Goal: Book appointment/travel/reservation

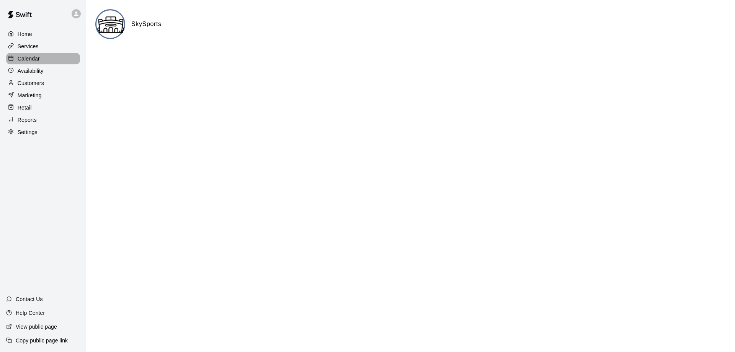
click at [40, 57] on div "Calendar" at bounding box center [43, 58] width 74 height 11
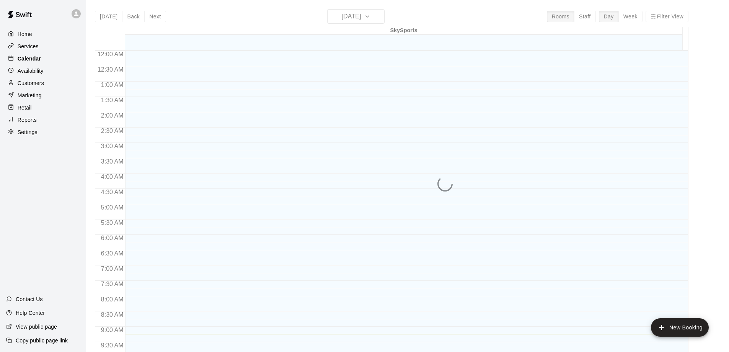
scroll to position [283, 0]
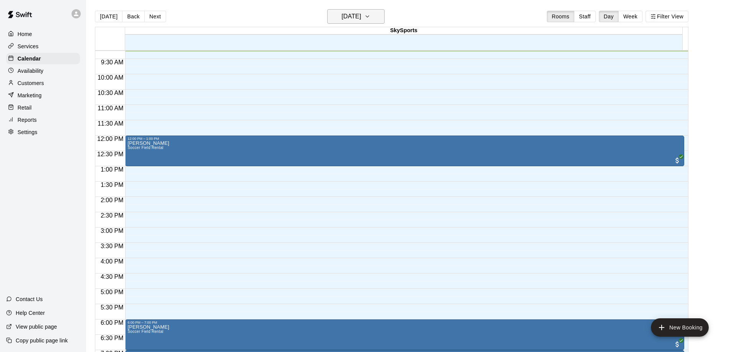
click at [371, 20] on icon "button" at bounding box center [367, 16] width 6 height 9
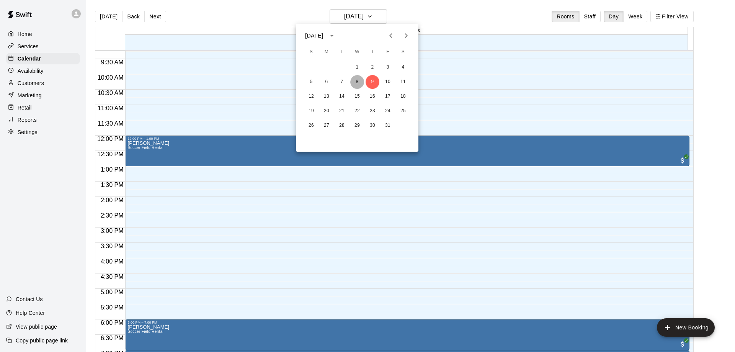
click at [358, 82] on button "8" at bounding box center [357, 82] width 14 height 14
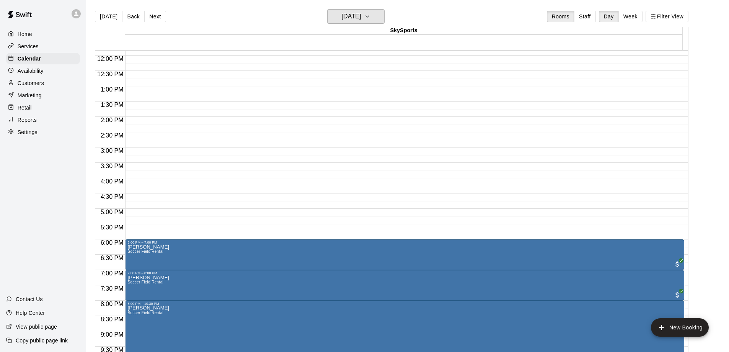
scroll to position [426, 0]
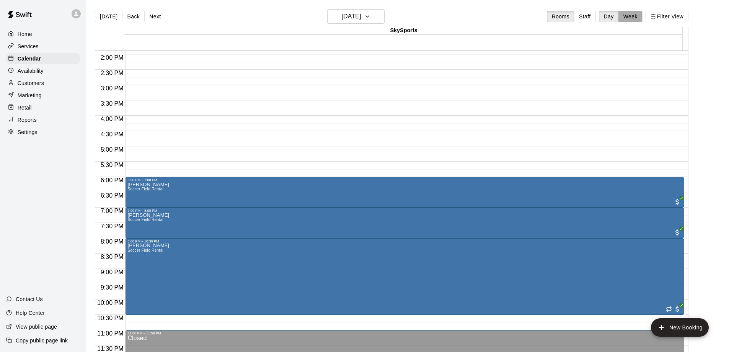
click at [639, 18] on button "Week" at bounding box center [631, 16] width 24 height 11
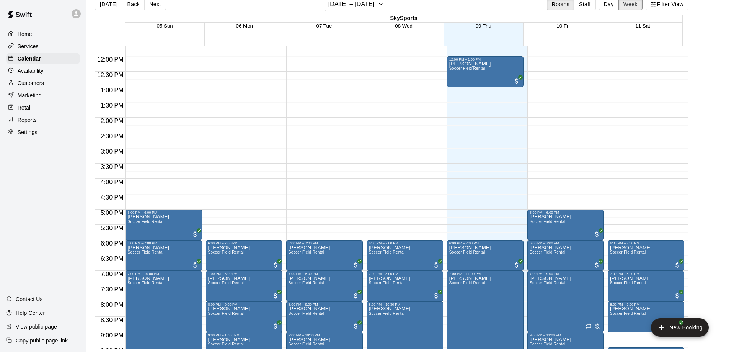
scroll to position [434, 0]
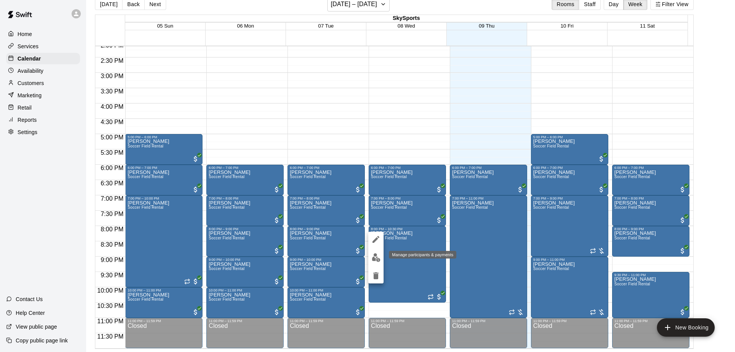
click at [375, 253] on img "edit" at bounding box center [376, 257] width 9 height 9
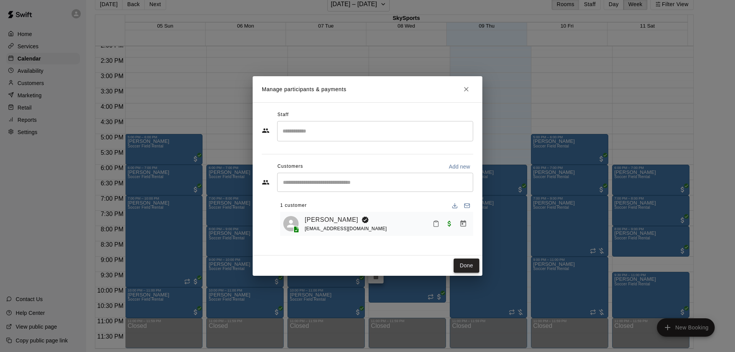
click at [467, 268] on button "Done" at bounding box center [467, 265] width 26 height 14
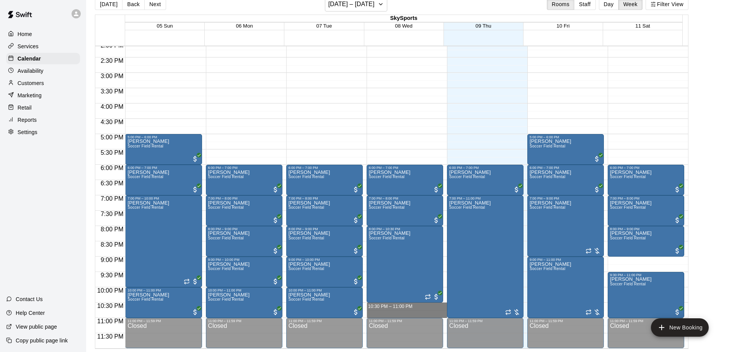
drag, startPoint x: 397, startPoint y: 304, endPoint x: 397, endPoint y: 311, distance: 7.3
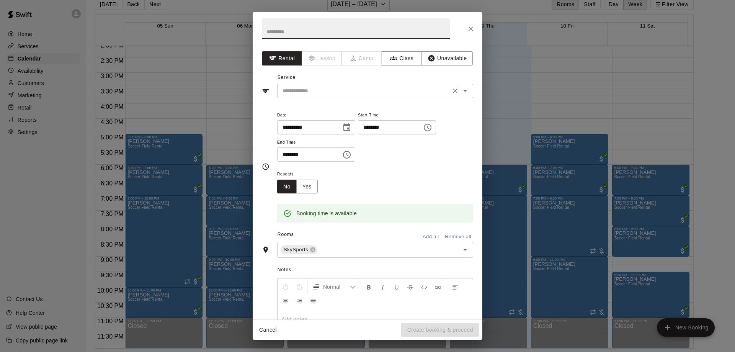
click at [355, 92] on input "text" at bounding box center [363, 91] width 169 height 10
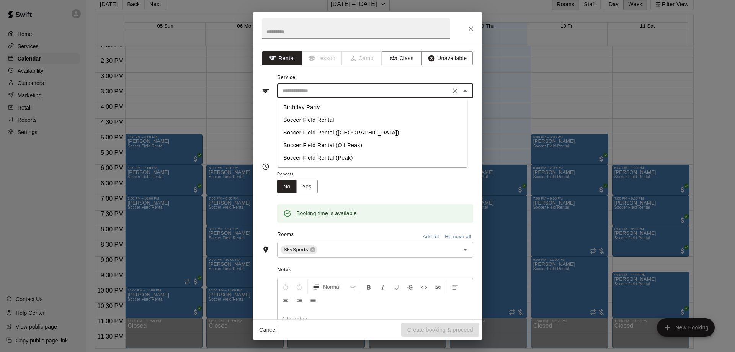
click at [319, 119] on li "Soccer Field Rental" at bounding box center [372, 120] width 190 height 13
type input "**********"
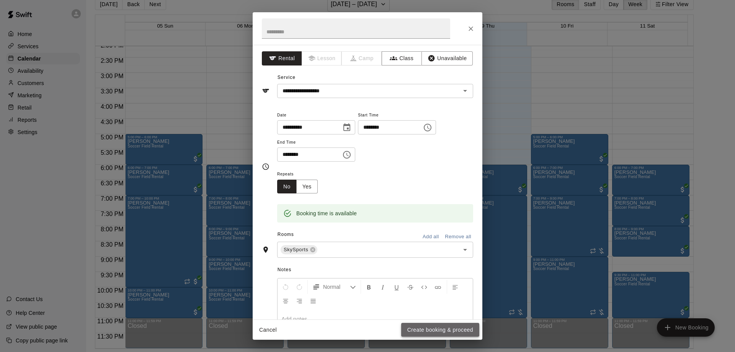
click at [419, 328] on button "Create booking & proceed" at bounding box center [440, 330] width 78 height 14
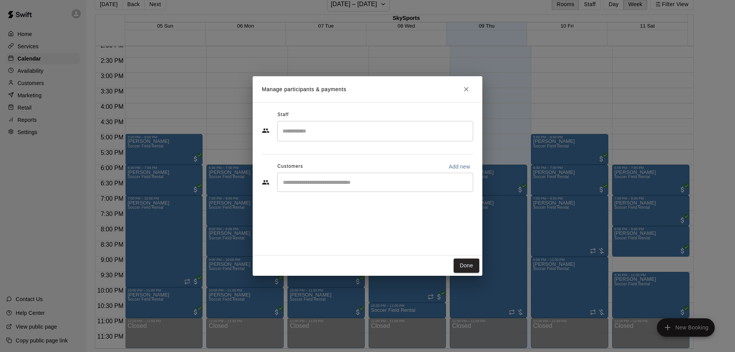
click at [341, 187] on div "​" at bounding box center [375, 182] width 196 height 19
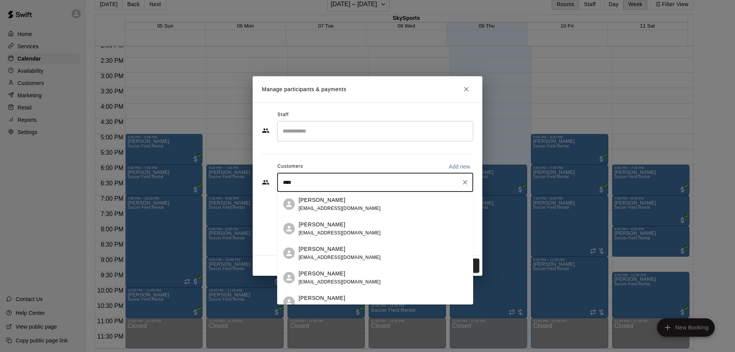
type input "****"
click at [307, 277] on div "[PERSON_NAME] [EMAIL_ADDRESS][DOMAIN_NAME]" at bounding box center [340, 277] width 82 height 16
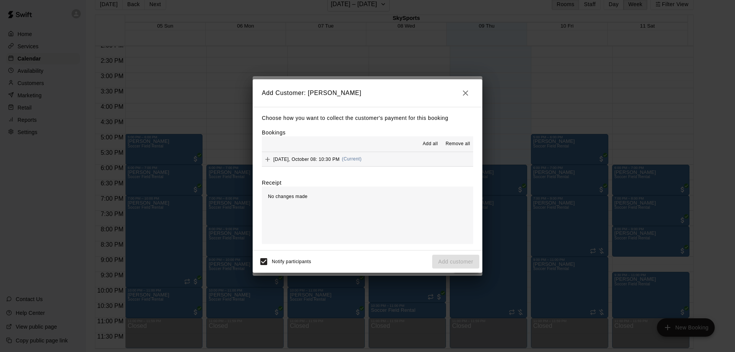
click at [402, 163] on button "[DATE], October 08: 10:30 PM (Current)" at bounding box center [367, 159] width 211 height 14
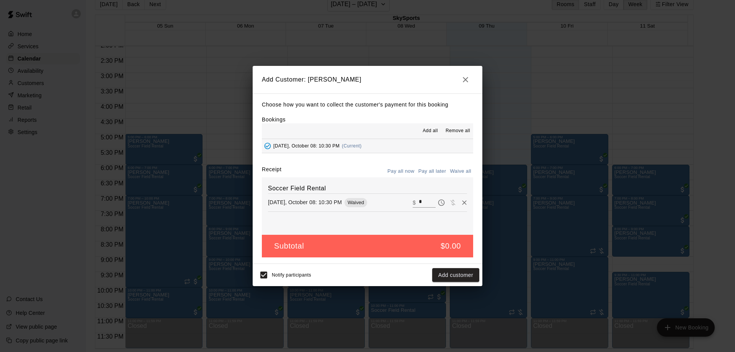
click at [419, 204] on input "*" at bounding box center [427, 202] width 17 height 10
type input "***"
click at [460, 275] on button "Checkout" at bounding box center [461, 275] width 36 height 14
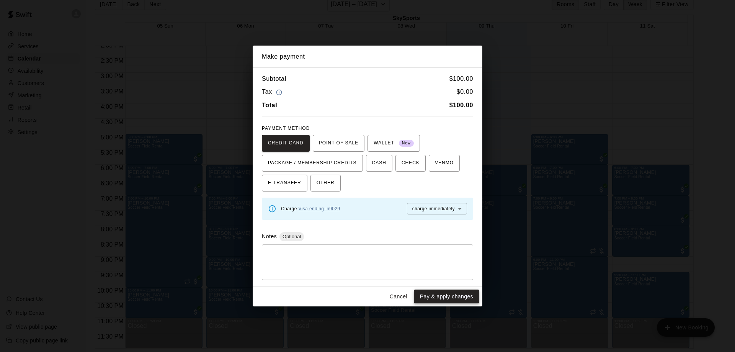
click at [449, 291] on button "Pay & apply changes" at bounding box center [446, 296] width 65 height 14
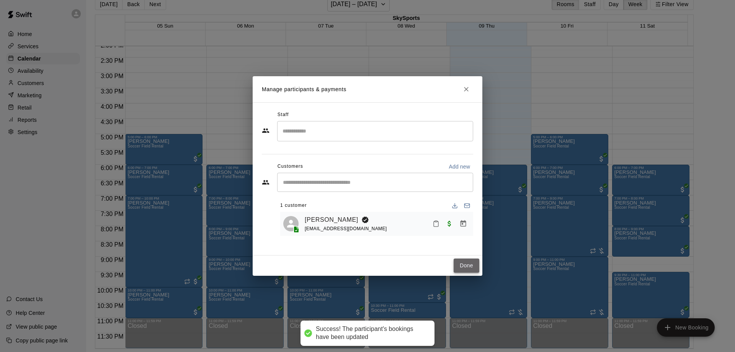
click at [462, 265] on button "Done" at bounding box center [467, 265] width 26 height 14
